Goal: Task Accomplishment & Management: Manage account settings

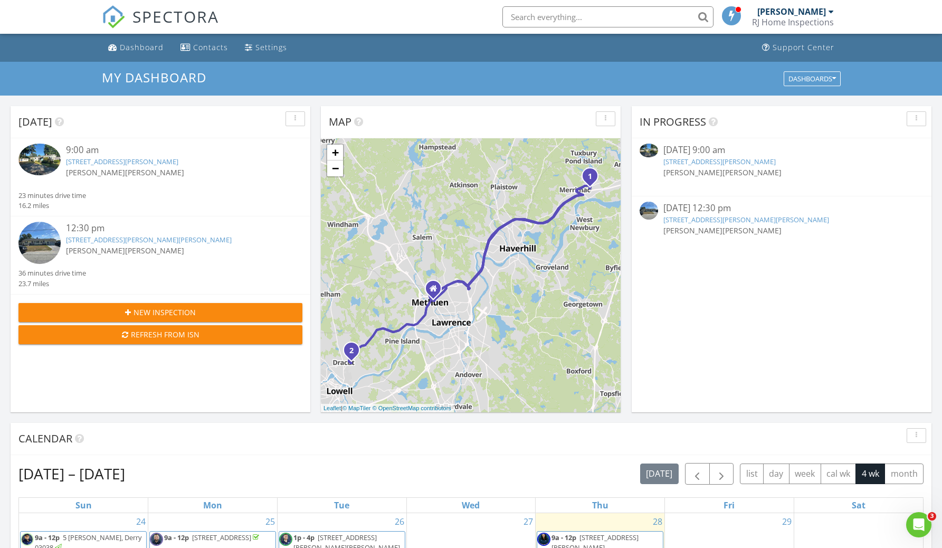
click at [152, 240] on link "23 Sawyer Ave, Dracut, MA 01826" at bounding box center [149, 240] width 166 height 10
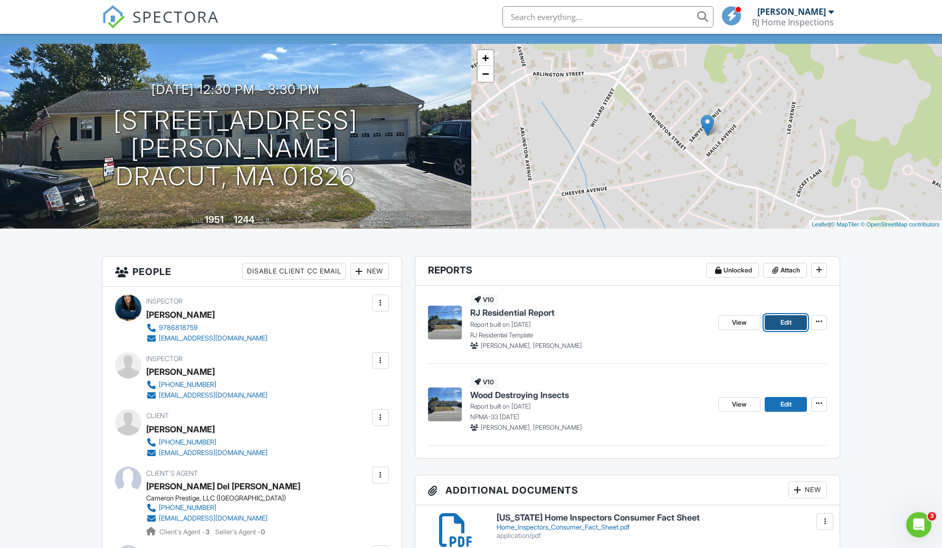
click at [789, 324] on span "Edit" at bounding box center [786, 322] width 11 height 11
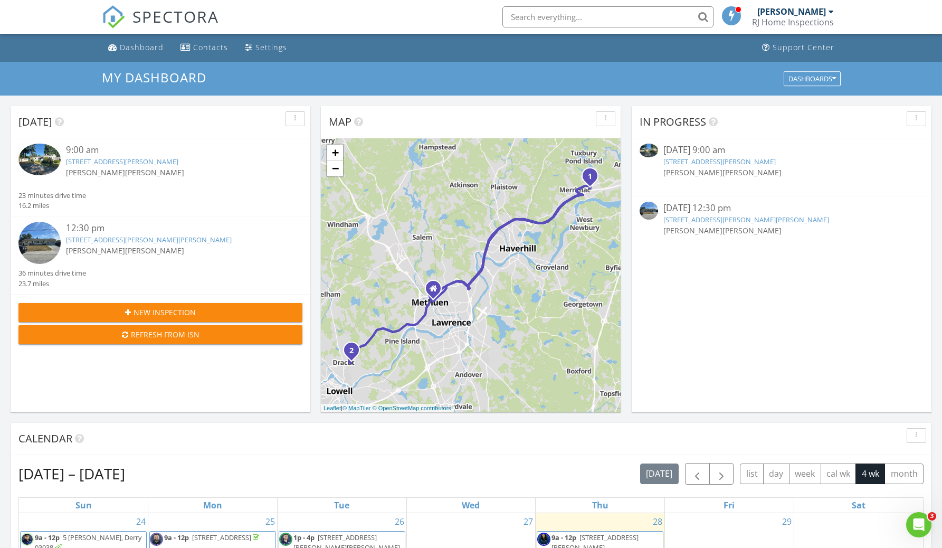
click at [162, 163] on link "10 Sharon Cir, Merrimac, MA 01860" at bounding box center [122, 162] width 112 height 10
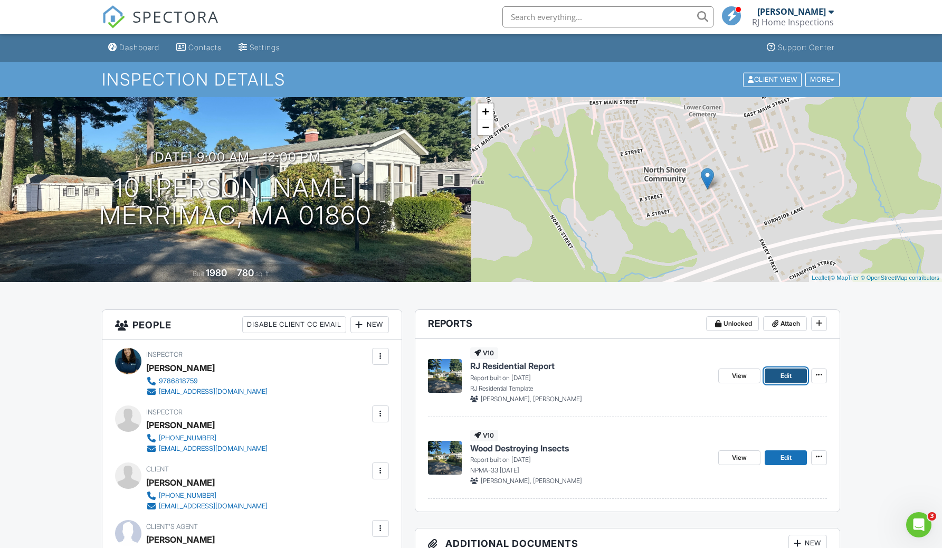
click at [786, 380] on span "Edit" at bounding box center [786, 376] width 11 height 11
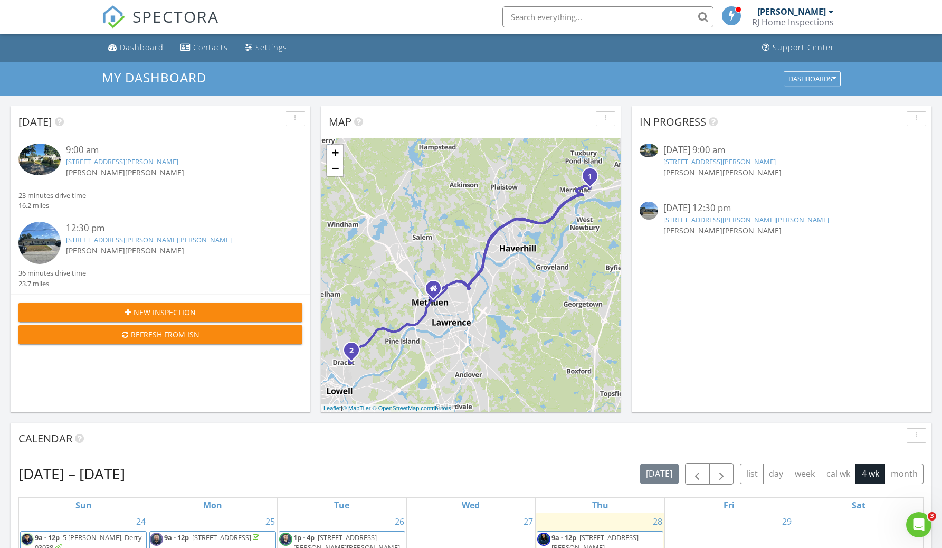
click at [158, 238] on link "[STREET_ADDRESS][PERSON_NAME][PERSON_NAME]" at bounding box center [149, 240] width 166 height 10
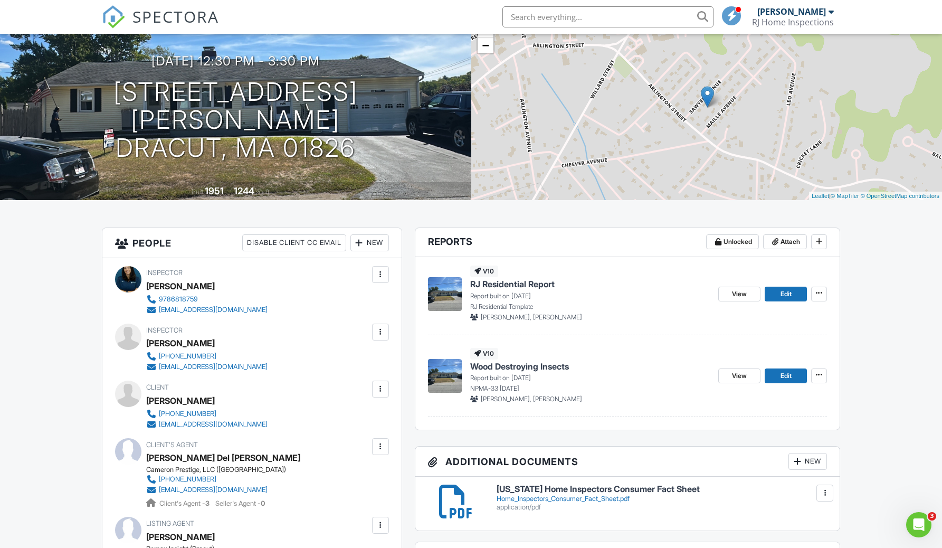
scroll to position [83, 0]
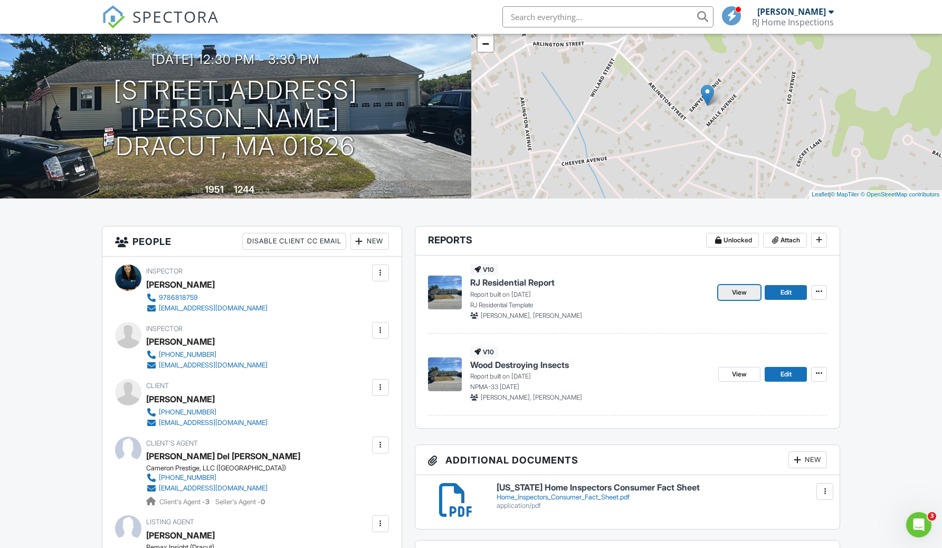
click at [735, 291] on span "View" at bounding box center [739, 292] width 15 height 11
